Goal: Find specific page/section: Find specific page/section

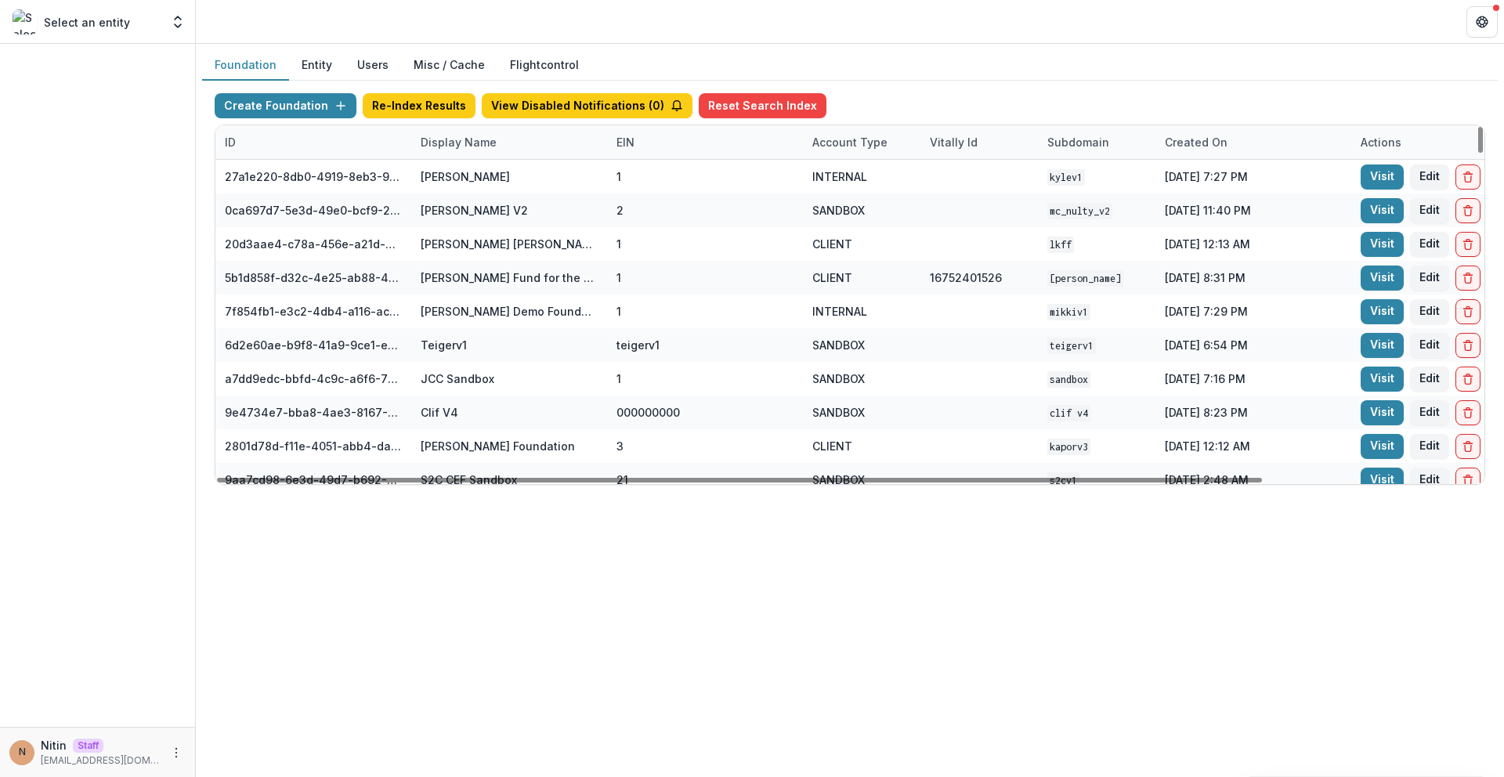
click at [457, 145] on div "Display Name" at bounding box center [458, 142] width 95 height 16
click at [468, 165] on input at bounding box center [508, 177] width 188 height 25
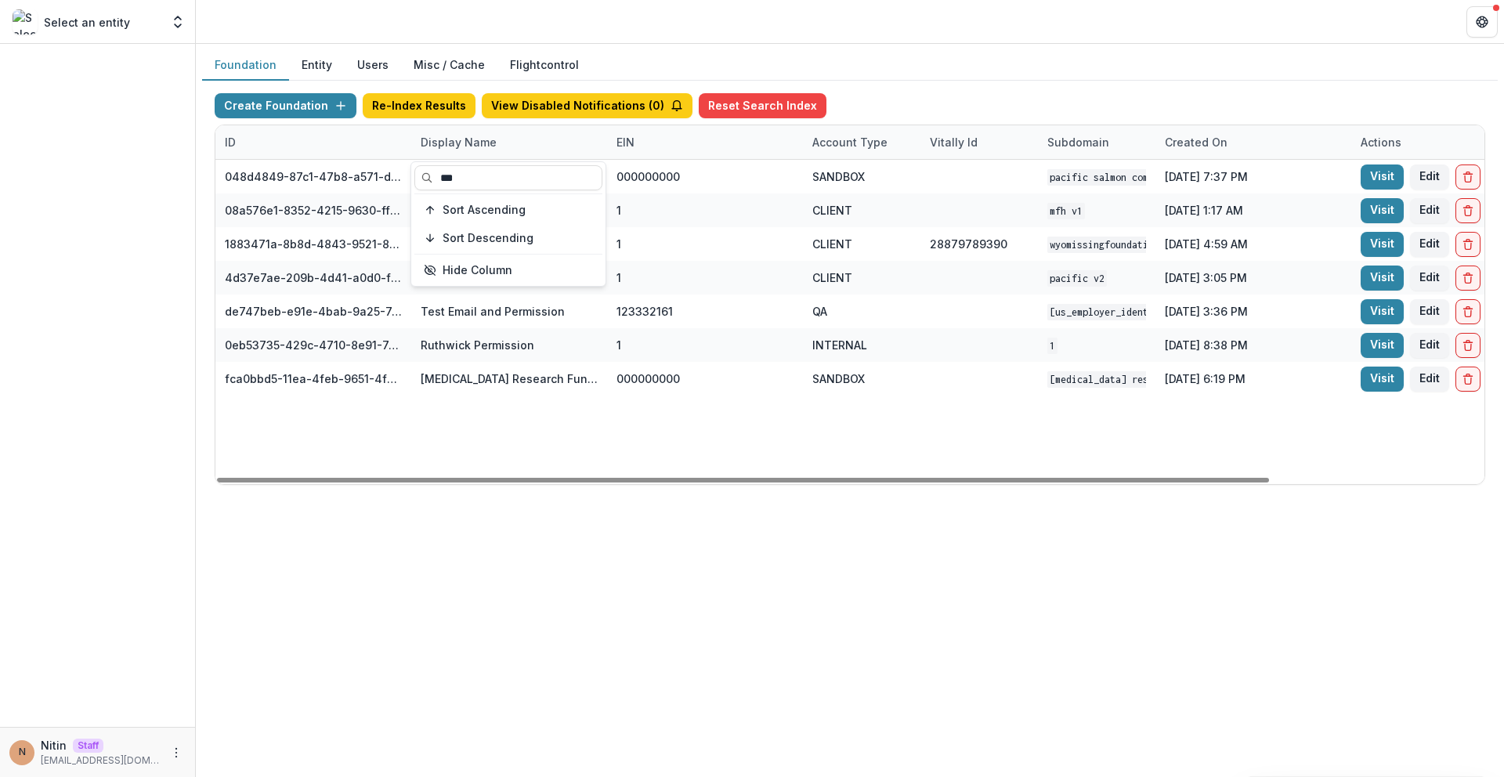
type input "***"
click at [726, 417] on div "048d4849-87c1-47b8-a571-d36adc5d9bb4 Pacific Salmon Commission DEMO 000000000 S…" at bounding box center [979, 322] width 1528 height 324
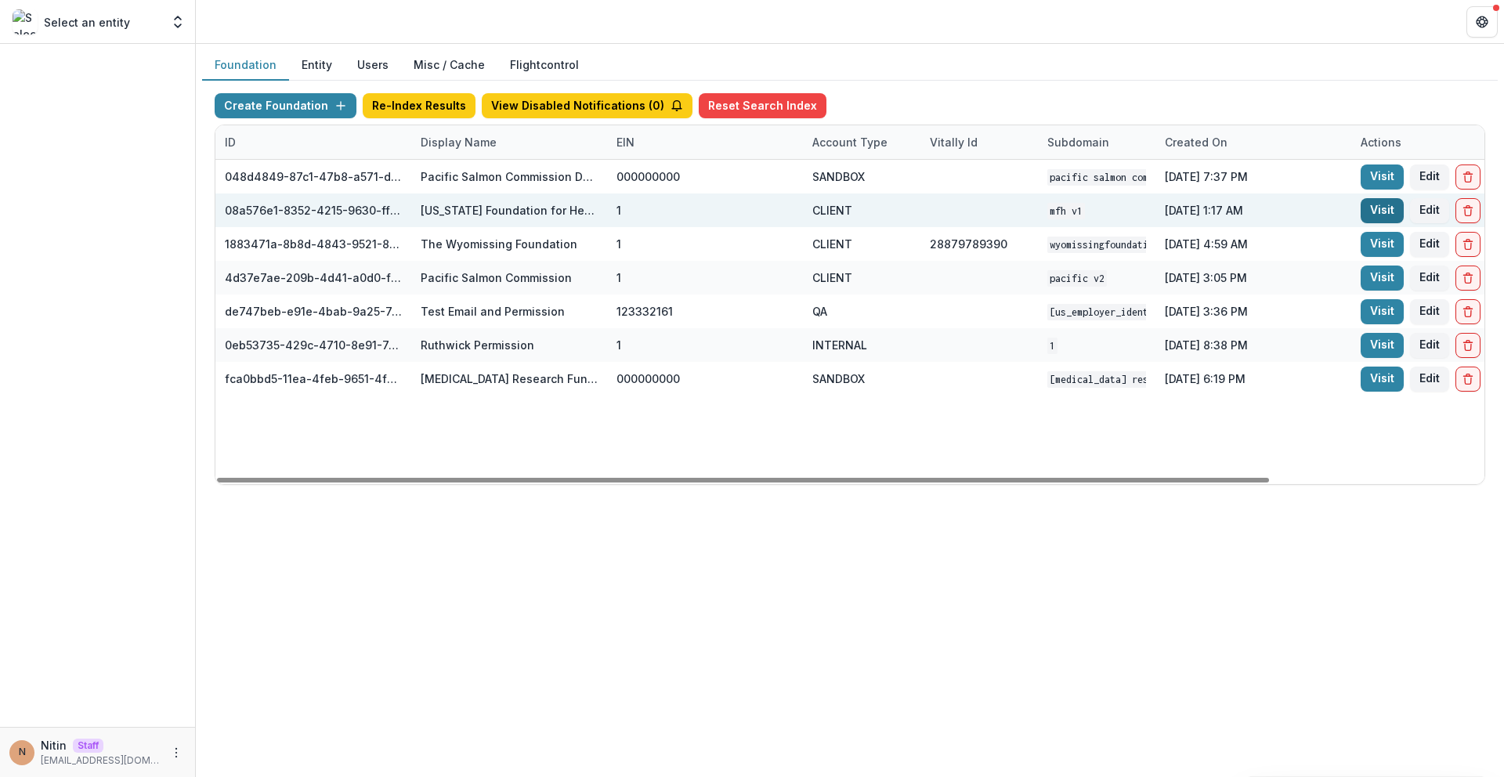
click at [1370, 207] on link "Visit" at bounding box center [1382, 210] width 43 height 25
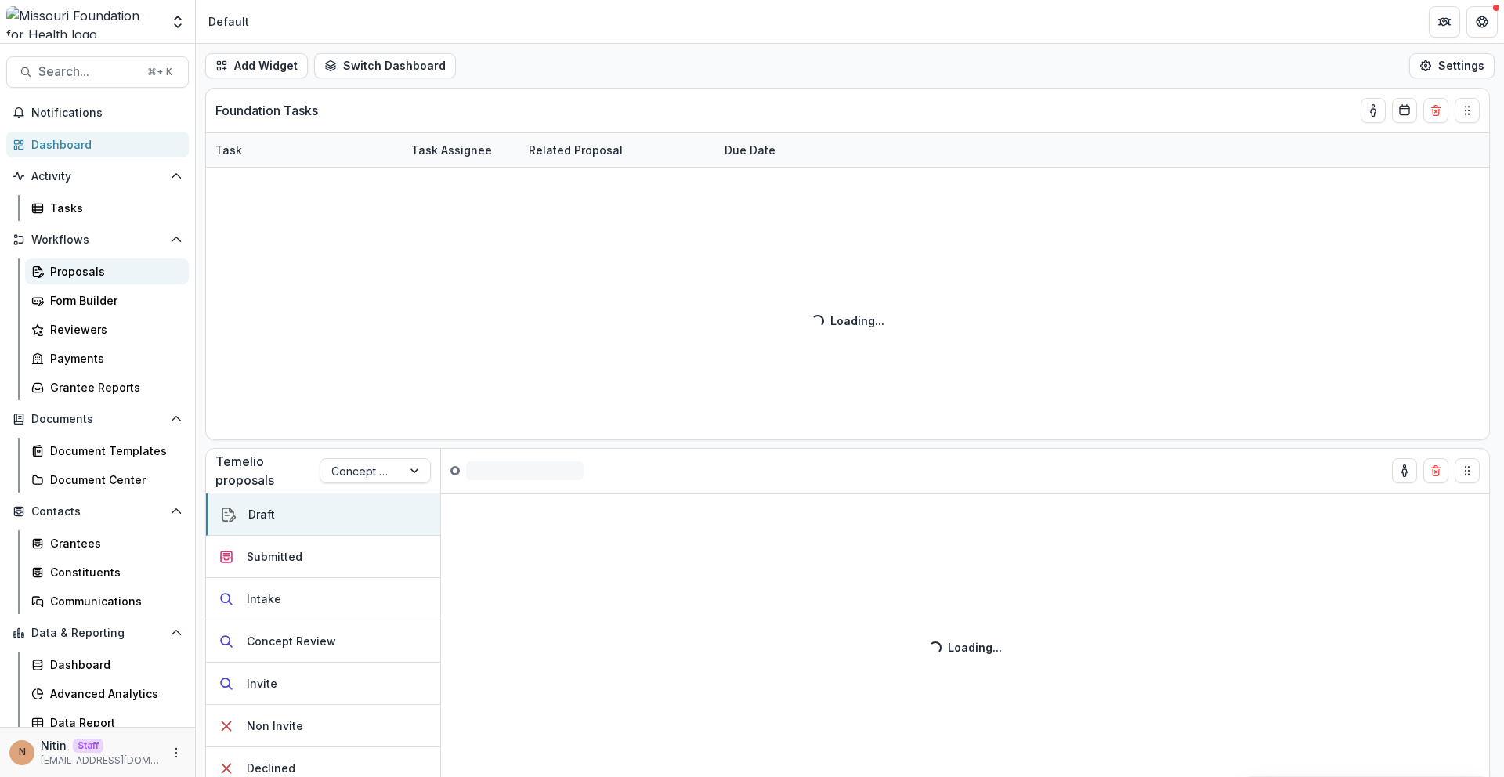
click at [83, 273] on div "Proposals" at bounding box center [113, 271] width 126 height 16
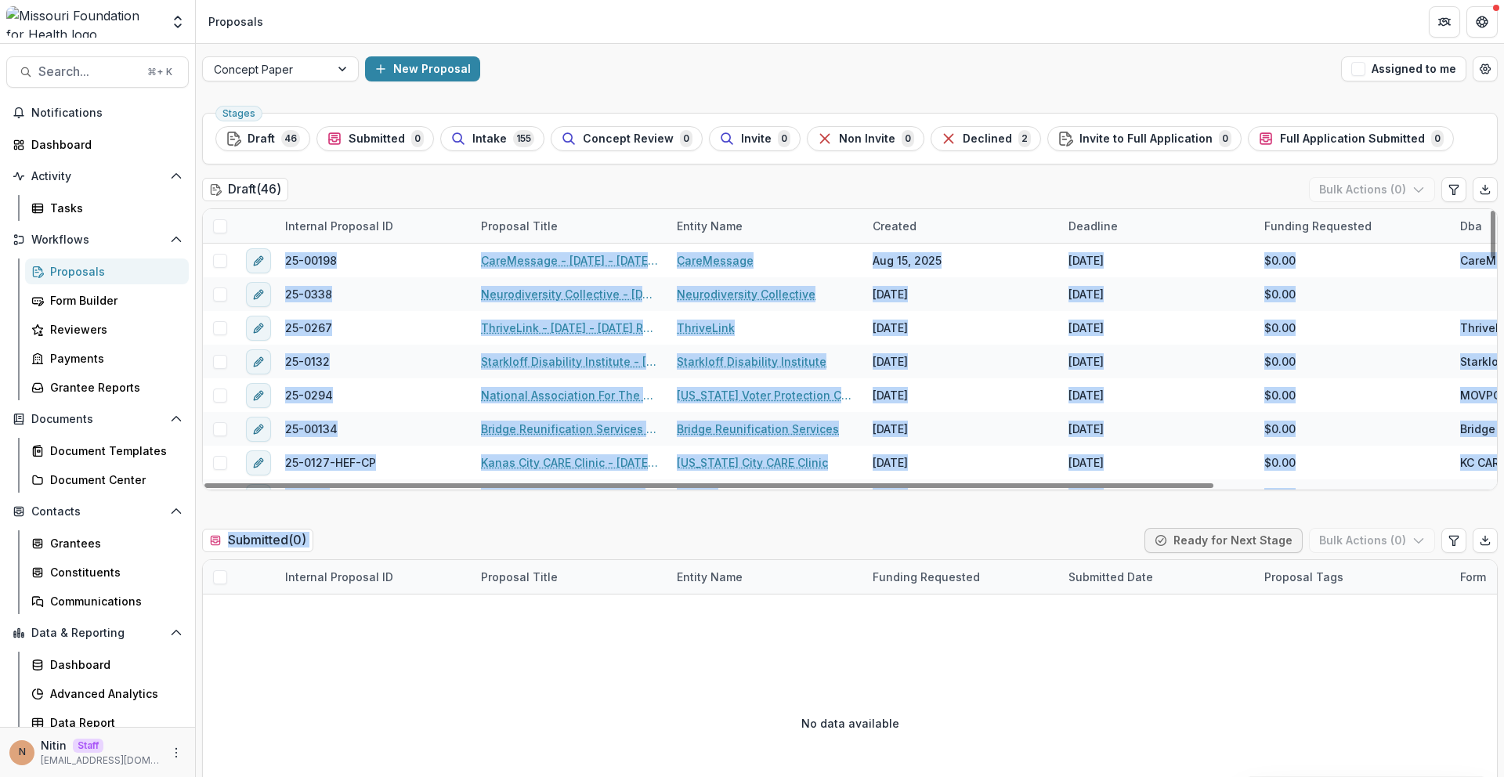
drag, startPoint x: 382, startPoint y: 280, endPoint x: 385, endPoint y: 198, distance: 81.5
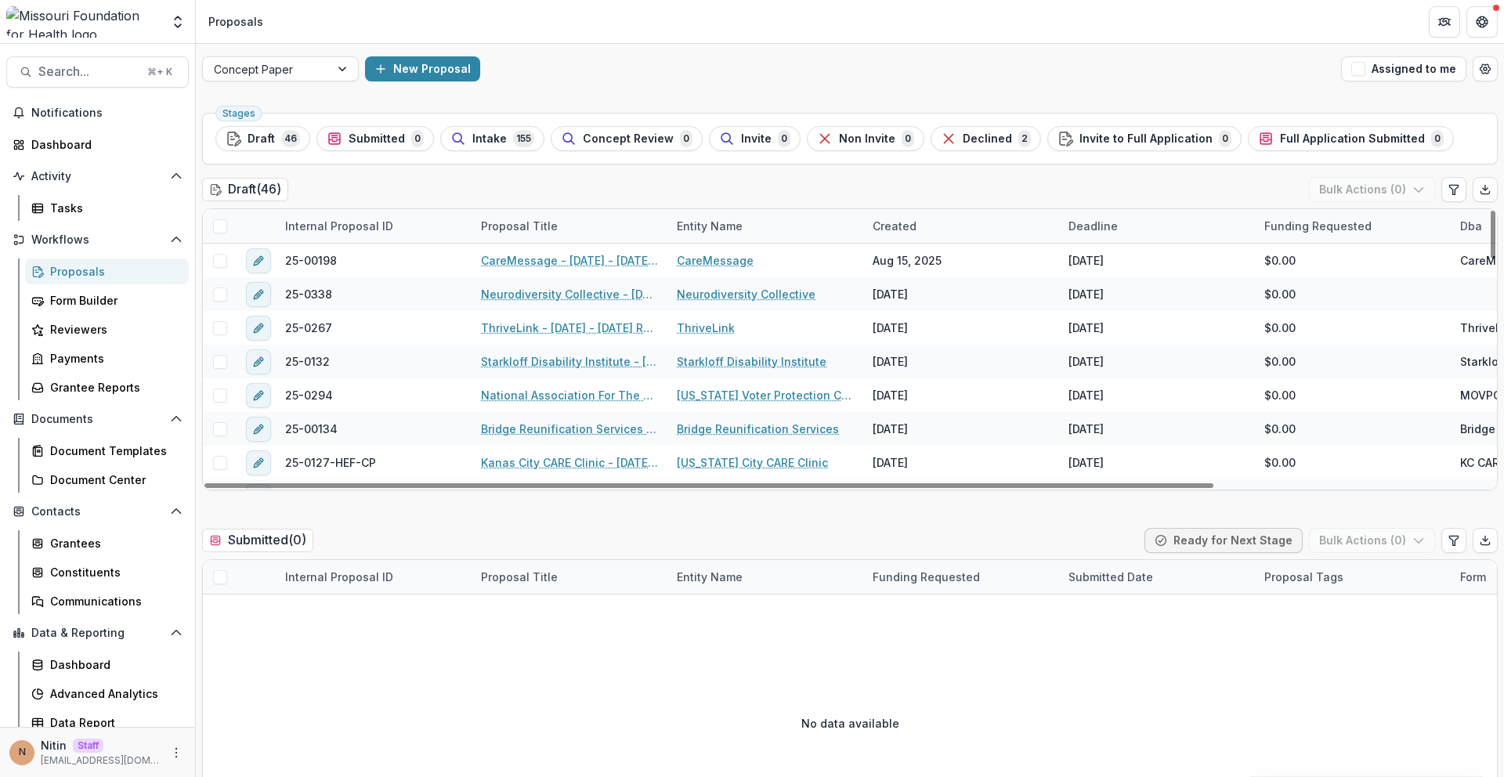
click at [396, 186] on div "Draft ( 46 ) Bulk Actions ( 0 )" at bounding box center [850, 192] width 1296 height 31
click at [64, 547] on div "Grantees" at bounding box center [113, 543] width 126 height 16
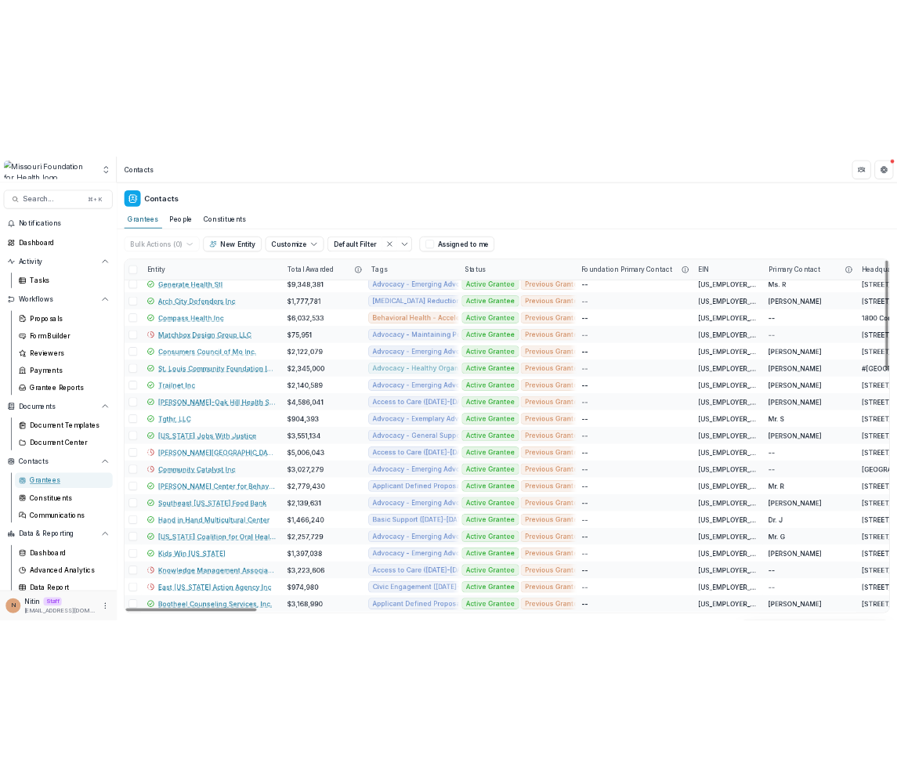
scroll to position [1276, 0]
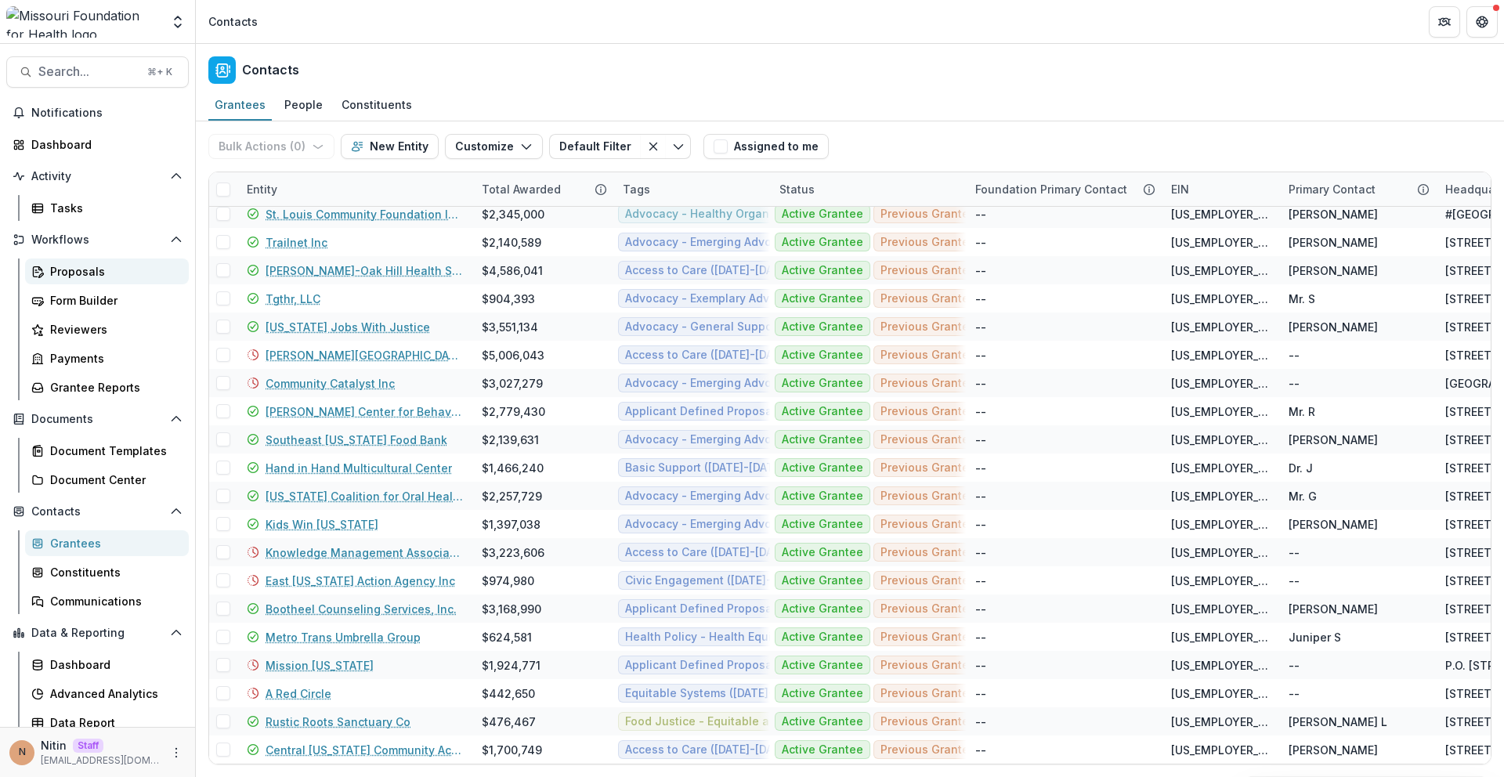
click at [118, 265] on div "Proposals" at bounding box center [113, 271] width 126 height 16
